Goal: Transaction & Acquisition: Purchase product/service

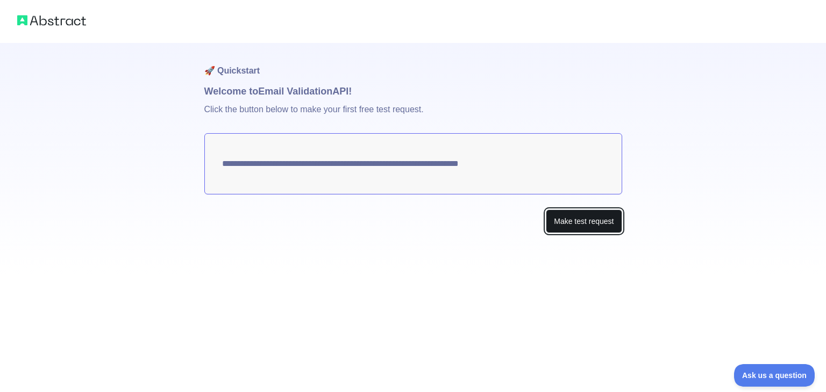
click at [585, 219] on button "Make test request" at bounding box center [584, 222] width 76 height 24
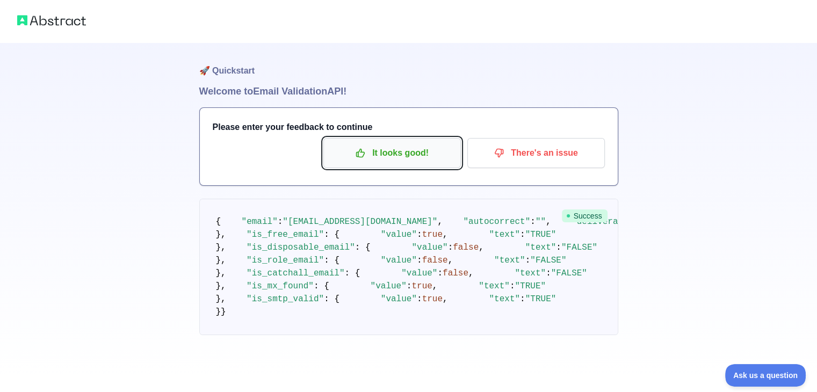
click at [381, 167] on button "It looks good!" at bounding box center [393, 153] width 138 height 30
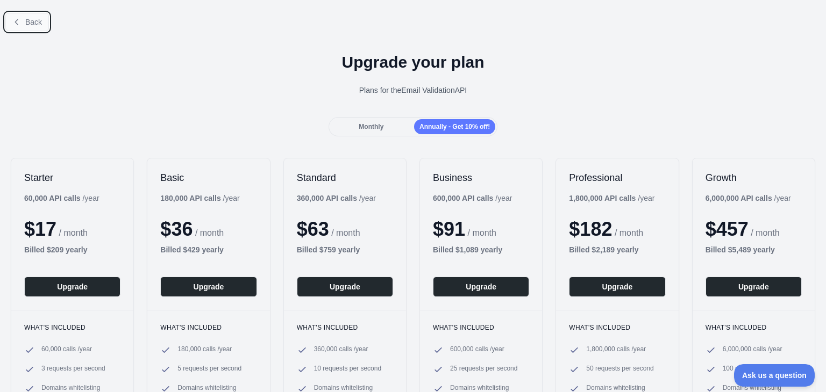
click at [22, 22] on button "Back" at bounding box center [27, 22] width 44 height 18
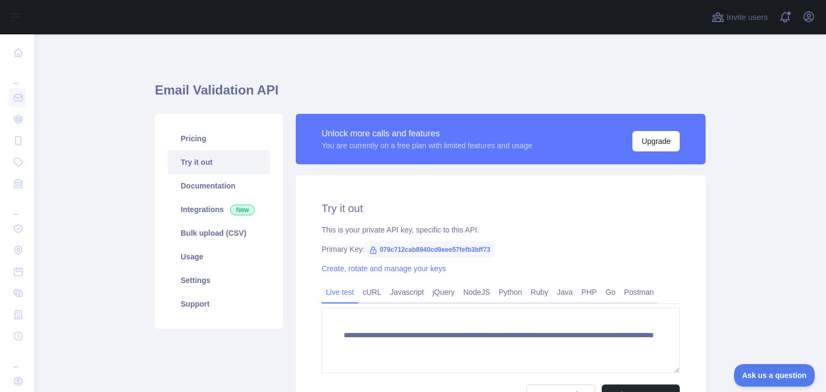
click at [404, 247] on span "079c712cab8940cd9eee57fefb3bff73" at bounding box center [429, 250] width 130 height 16
copy span "079c712cab8940cd9eee57fefb3bff73"
